Goal: Task Accomplishment & Management: Manage account settings

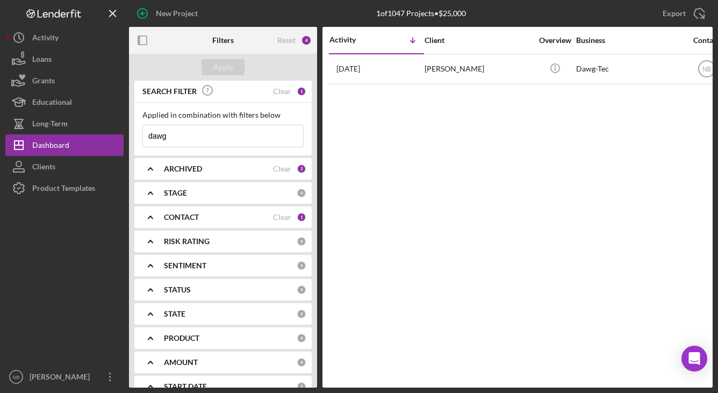
click at [246, 171] on div "ARCHIVED" at bounding box center [218, 169] width 109 height 9
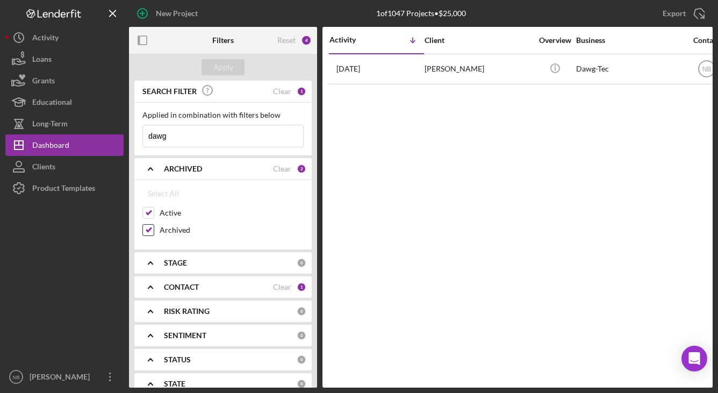
click at [147, 233] on input "Archived" at bounding box center [148, 230] width 11 height 11
checkbox input "false"
click at [290, 45] on div "Reset" at bounding box center [286, 40] width 18 height 9
click at [202, 286] on div "CONTACT" at bounding box center [218, 287] width 109 height 9
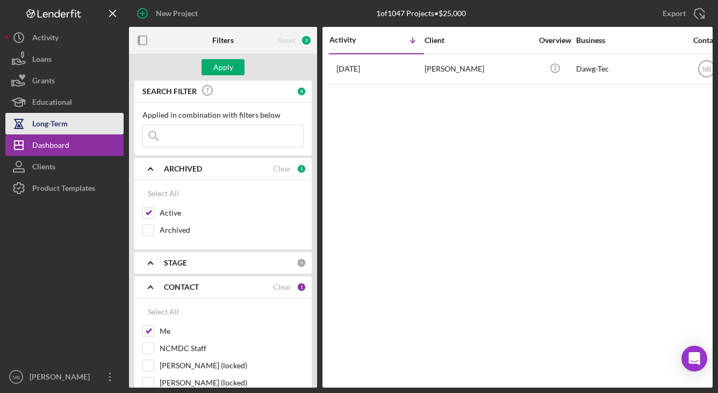
click at [62, 130] on div "Long-Term" at bounding box center [49, 125] width 35 height 24
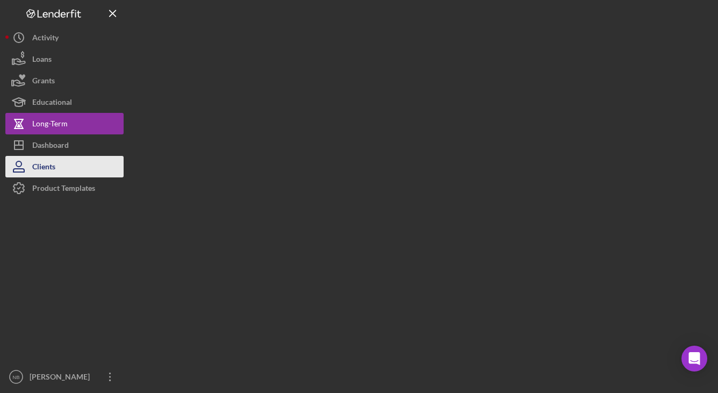
click at [68, 156] on button "Clients" at bounding box center [64, 167] width 118 height 22
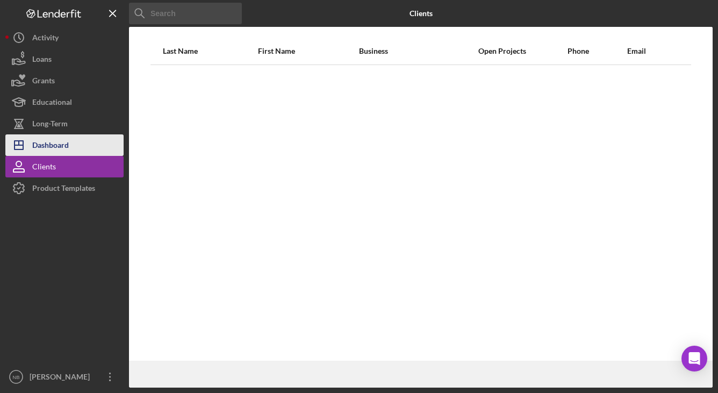
click at [69, 149] on div "Dashboard" at bounding box center [50, 146] width 37 height 24
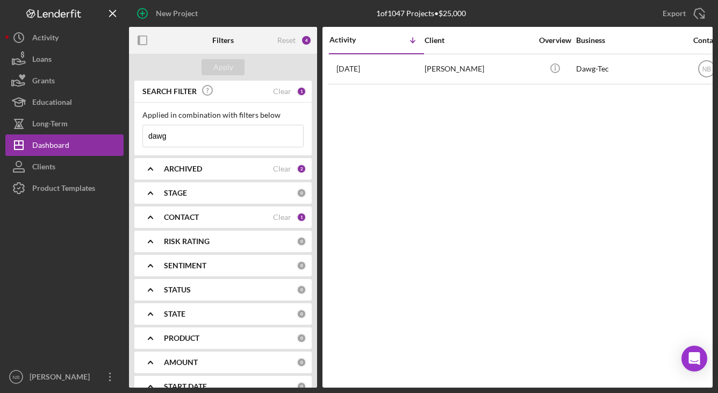
drag, startPoint x: 205, startPoint y: 139, endPoint x: 130, endPoint y: 139, distance: 75.8
click at [130, 139] on div "SEARCH FILTER Clear 1 Applied in combination with filters below dawg Icon/Menu …" at bounding box center [223, 234] width 188 height 307
click at [230, 66] on div "Apply" at bounding box center [223, 67] width 20 height 16
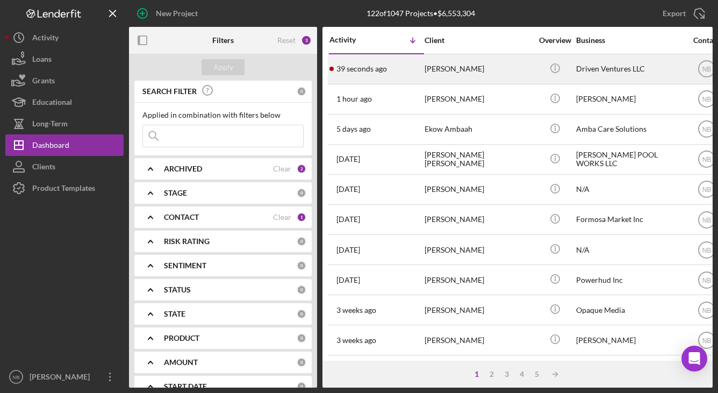
click at [471, 73] on div "[PERSON_NAME]" at bounding box center [479, 69] width 108 height 28
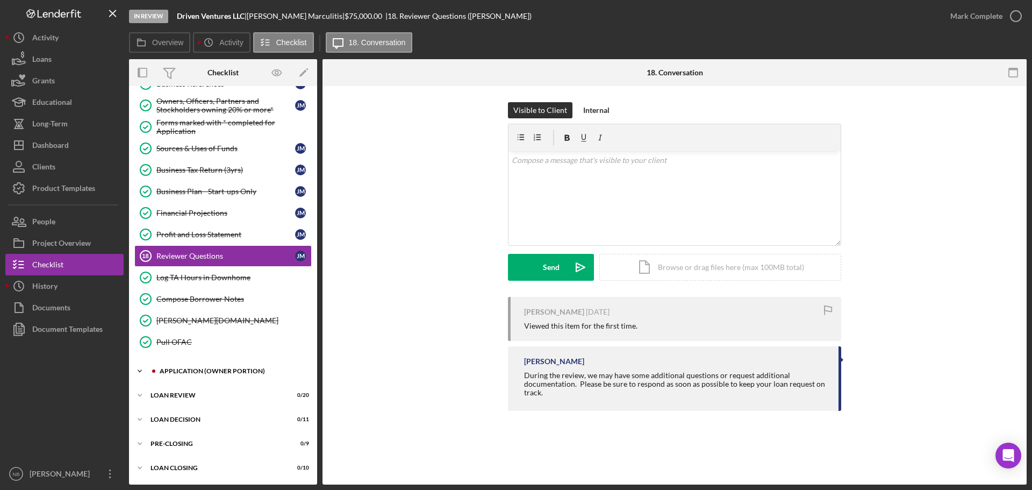
click at [189, 380] on div "Icon/Expander APPLICATION (OWNER PORTION) 15 / 17" at bounding box center [223, 371] width 188 height 22
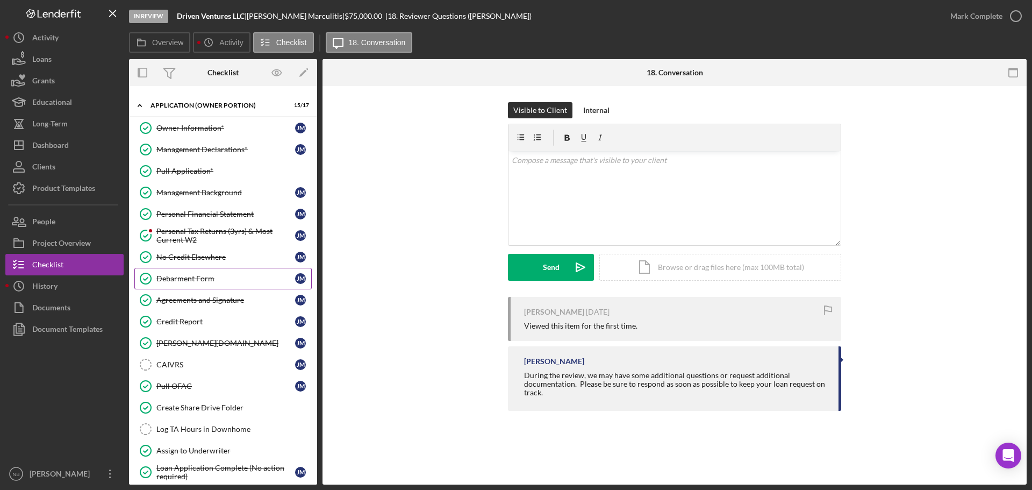
scroll to position [505, 0]
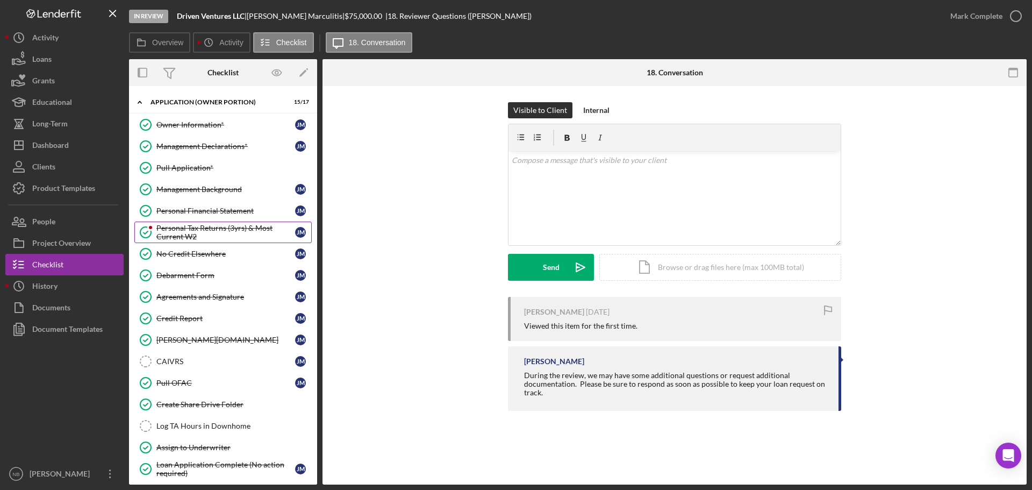
click at [196, 232] on div "Personal Tax Returns (3yrs) & Most Current W2" at bounding box center [225, 232] width 139 height 17
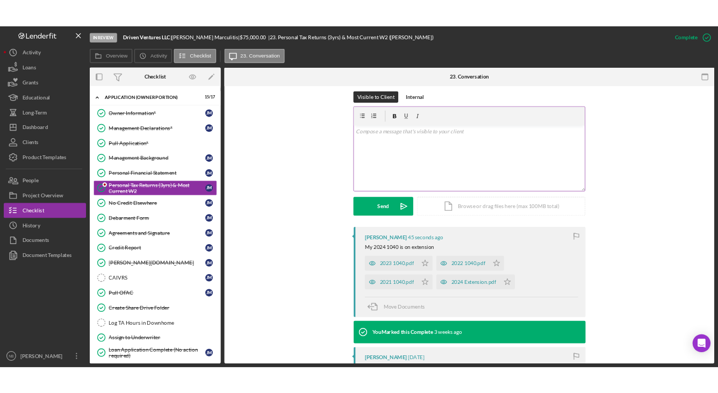
scroll to position [161, 0]
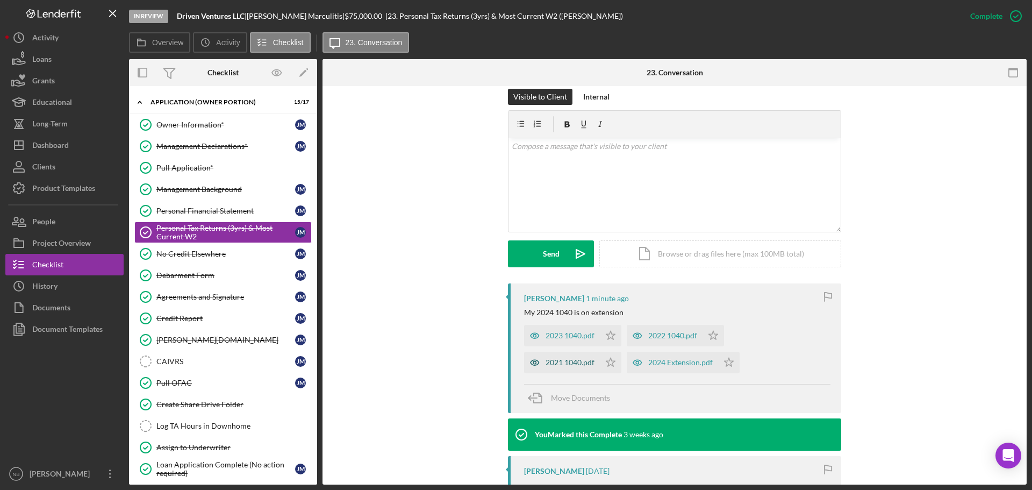
click at [571, 365] on div "2021 1040.pdf" at bounding box center [570, 362] width 49 height 9
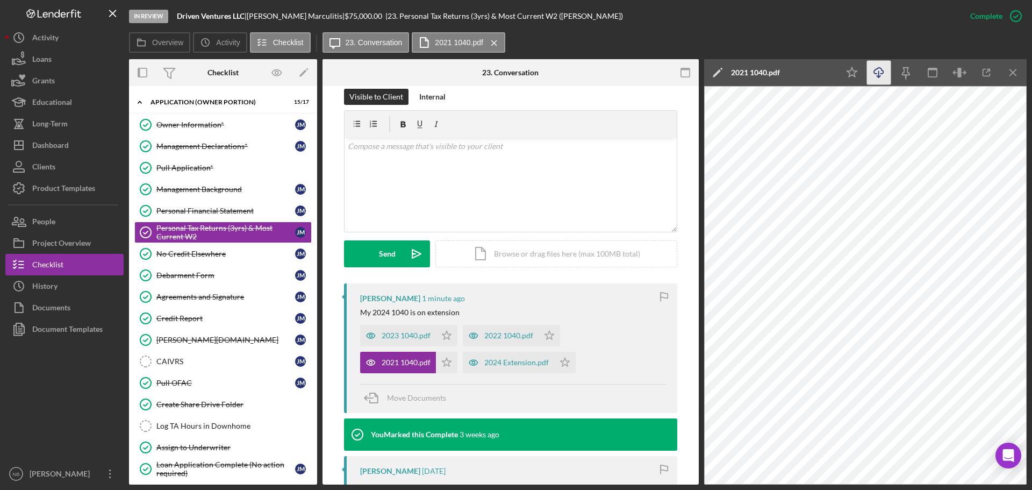
click at [718, 75] on icon "Icon/Download" at bounding box center [879, 73] width 24 height 24
click at [503, 334] on div "2022 1040.pdf" at bounding box center [508, 335] width 49 height 9
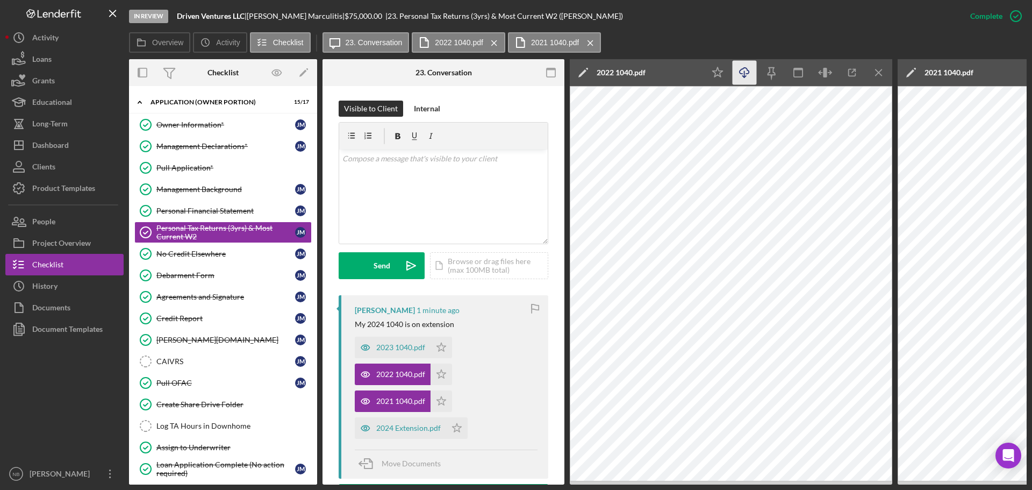
click at [718, 76] on icon "Icon/Download" at bounding box center [745, 73] width 24 height 24
click at [401, 351] on div "2023 1040.pdf" at bounding box center [400, 347] width 49 height 9
click at [718, 76] on icon "Icon/Download" at bounding box center [745, 73] width 24 height 24
drag, startPoint x: 395, startPoint y: 431, endPoint x: 405, endPoint y: 430, distance: 9.7
click at [395, 392] on div "2024 Extension.pdf" at bounding box center [408, 428] width 65 height 9
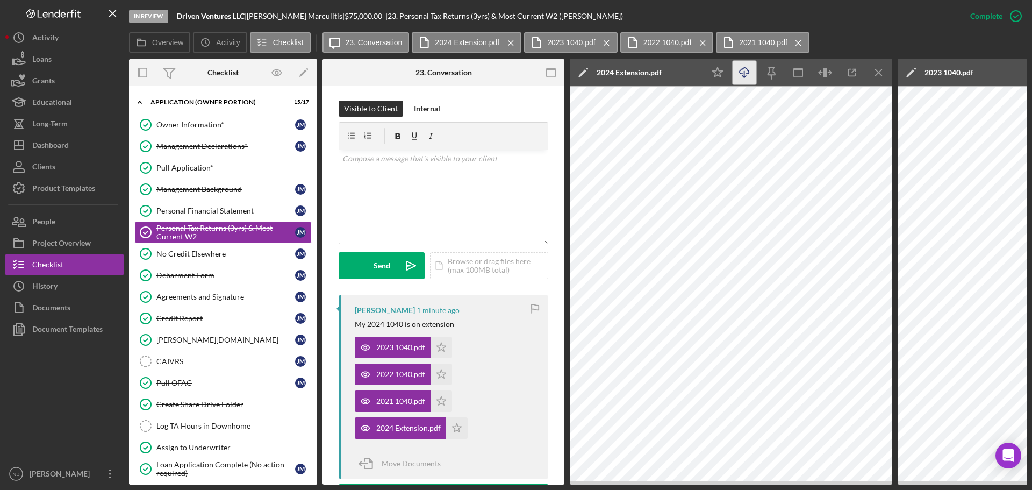
click at [718, 77] on icon "Icon/Download" at bounding box center [745, 73] width 24 height 24
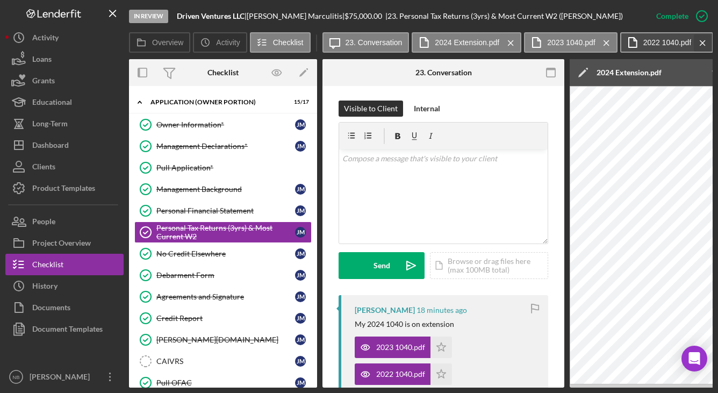
click at [703, 44] on icon "Icon/Menu Close" at bounding box center [703, 43] width 19 height 27
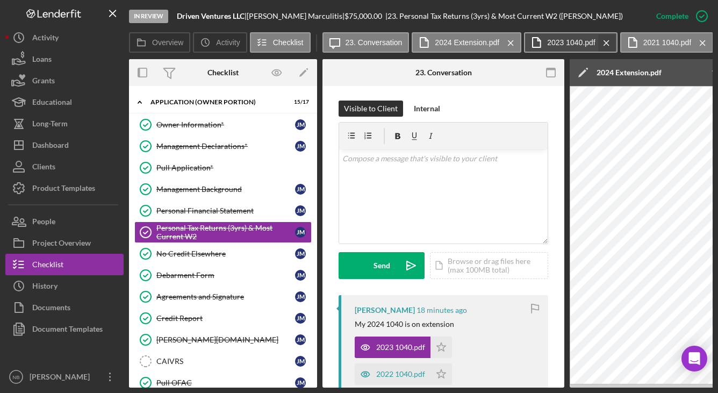
click at [606, 44] on g at bounding box center [606, 42] width 5 height 5
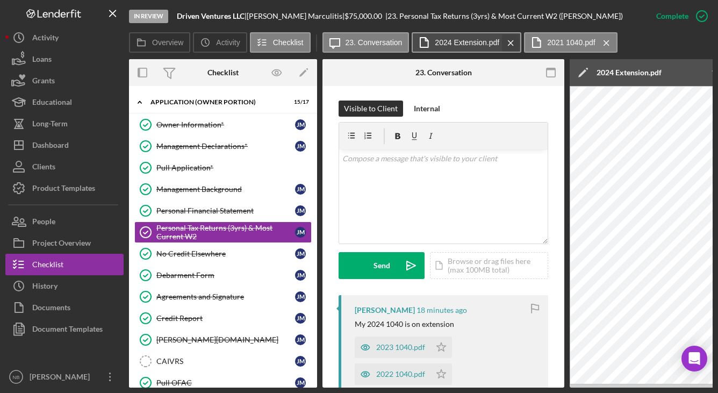
click at [507, 44] on icon "Icon/Menu Close" at bounding box center [511, 43] width 19 height 27
click at [498, 44] on icon "Icon/Menu Close" at bounding box center [494, 43] width 19 height 27
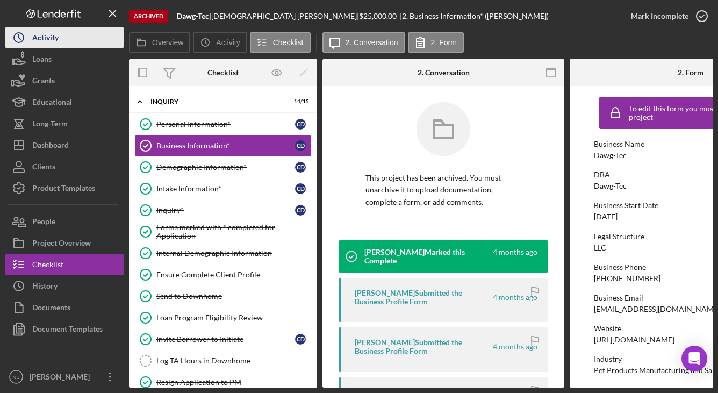
click at [53, 38] on div "Activity" at bounding box center [45, 39] width 26 height 24
